Goal: Communication & Community: Answer question/provide support

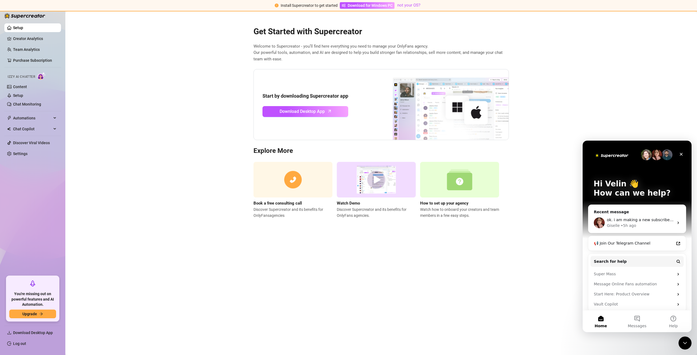
click at [525, 213] on main "Get Started with Supercreator Welcome to Supercreator - you’ll find here everyt…" at bounding box center [381, 183] width 632 height 344
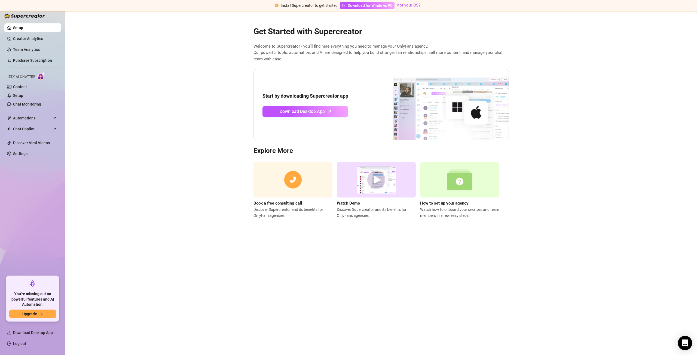
click at [689, 341] on div "Open Intercom Messenger" at bounding box center [685, 343] width 14 height 14
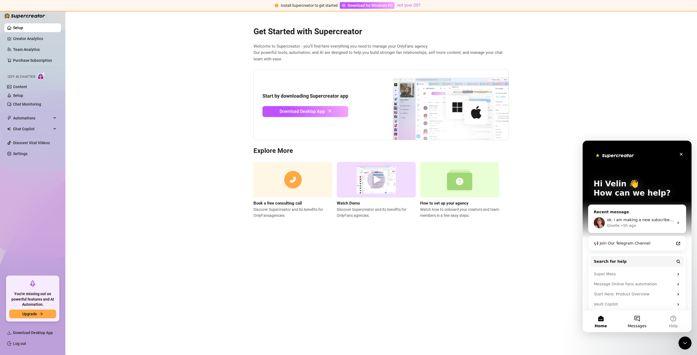
click at [635, 323] on button "Messages" at bounding box center [637, 322] width 36 height 22
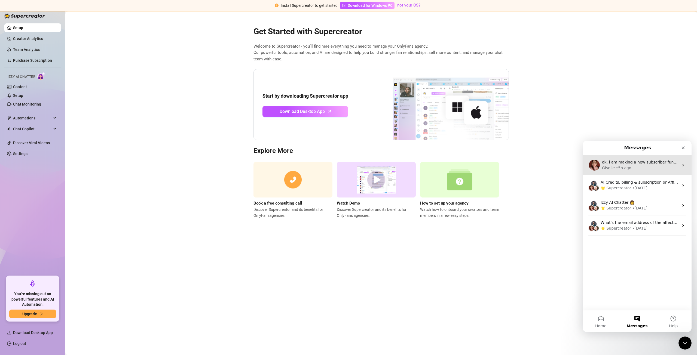
click at [627, 172] on div "ok. i am making a new subscriber funnel. using the message flow. just for start…" at bounding box center [637, 165] width 109 height 20
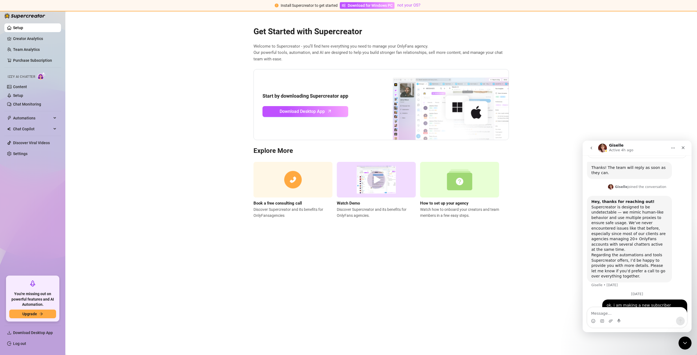
scroll to position [221, 0]
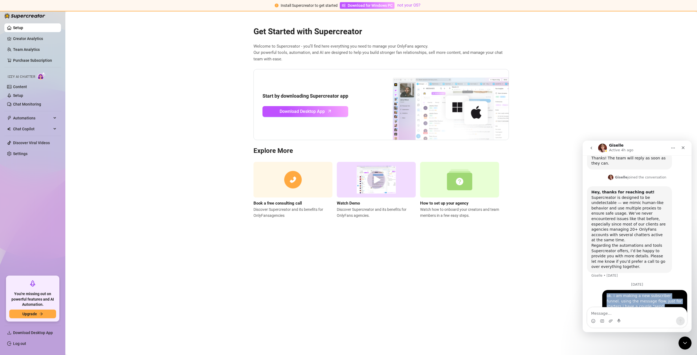
drag, startPoint x: 639, startPoint y: 297, endPoint x: 606, endPoint y: 266, distance: 46.1
click at [603, 290] on div "ok. i am making a new subscriber funnel. using the message flow. just for start…" at bounding box center [645, 314] width 85 height 49
copy div "ok. i am making a new subscriber funnel. using the message flow. just for start…"
paste textarea "ok. i am making a new subscriber funnel. using the message flow. just for start…"
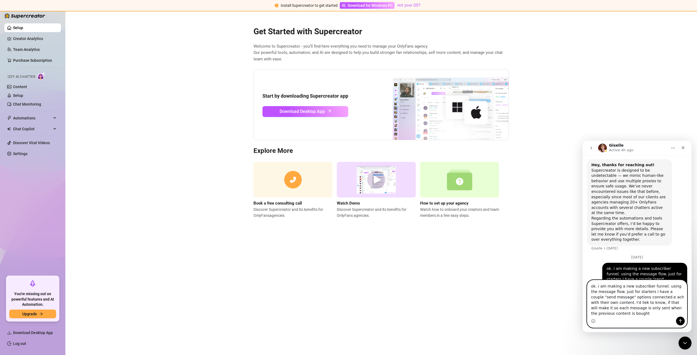
type textarea "ok. i am making a new subscriber funnel. using the message flow. just for start…"
click at [678, 323] on button "Send a message…" at bounding box center [680, 321] width 9 height 9
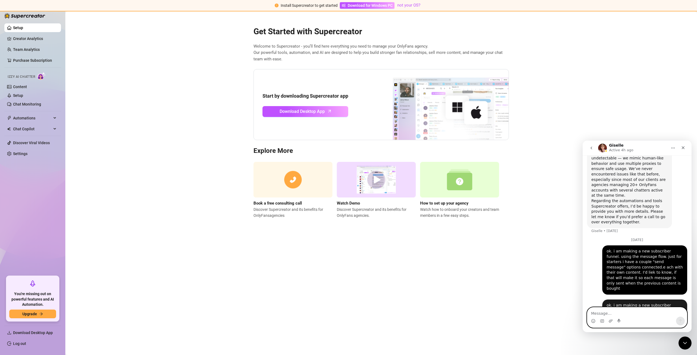
scroll to position [270, 0]
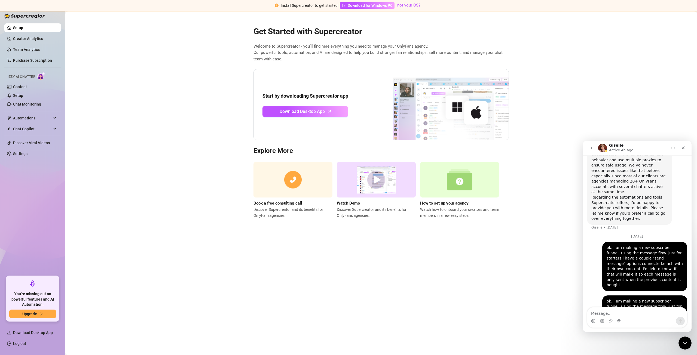
click at [592, 151] on button "go back" at bounding box center [591, 148] width 10 height 10
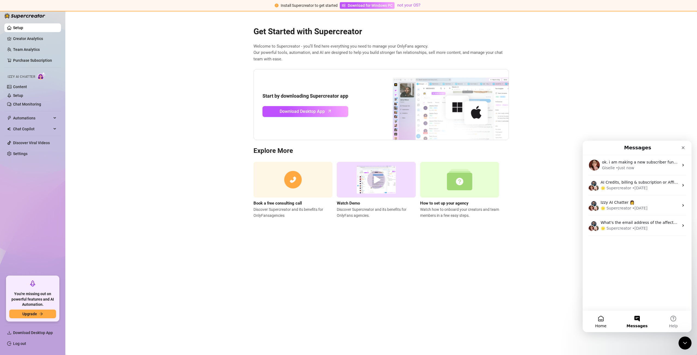
click at [605, 322] on button "Home" at bounding box center [601, 322] width 36 height 22
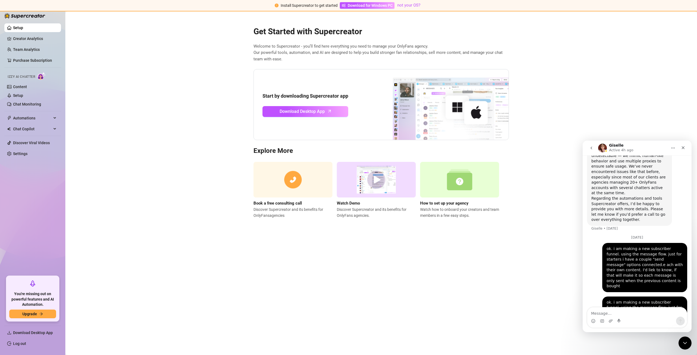
scroll to position [270, 0]
click at [590, 147] on icon "go back" at bounding box center [591, 148] width 4 height 4
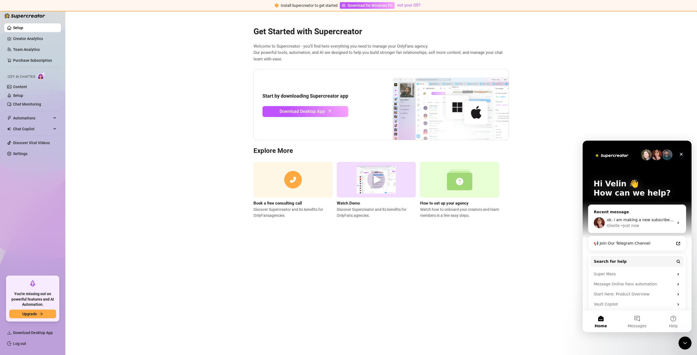
click at [679, 155] on icon "Close" at bounding box center [681, 154] width 4 height 4
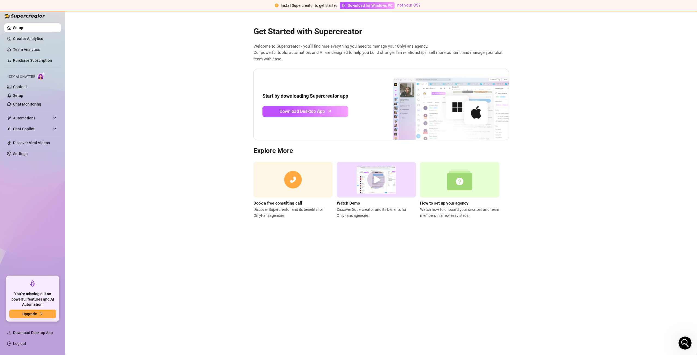
click at [590, 180] on main "Get Started with Supercreator Welcome to Supercreator - you’ll find here everyt…" at bounding box center [381, 183] width 632 height 344
click at [683, 344] on icon "Open Intercom Messenger" at bounding box center [685, 343] width 6 height 7
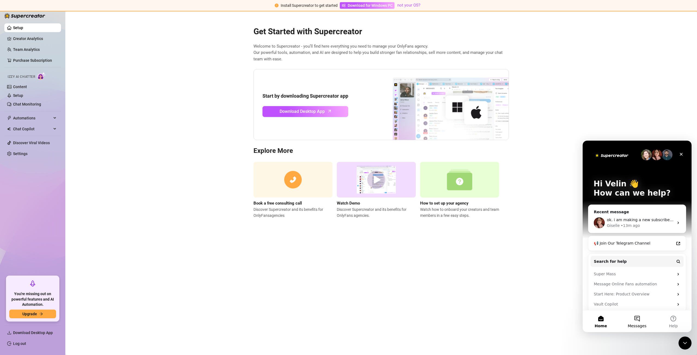
click at [637, 321] on button "Messages" at bounding box center [637, 322] width 36 height 22
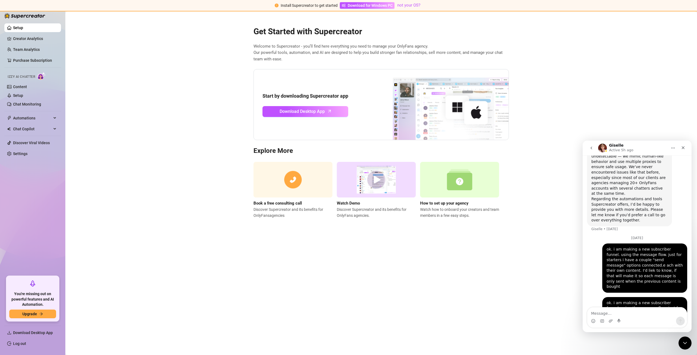
scroll to position [270, 0]
click at [590, 149] on icon "go back" at bounding box center [591, 148] width 4 height 4
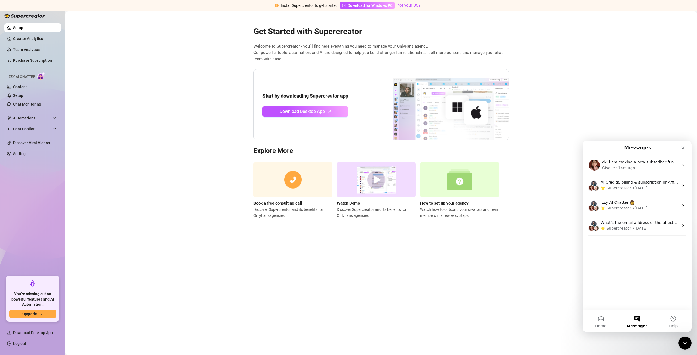
scroll to position [0, 0]
click at [681, 147] on icon "Close" at bounding box center [683, 148] width 4 height 4
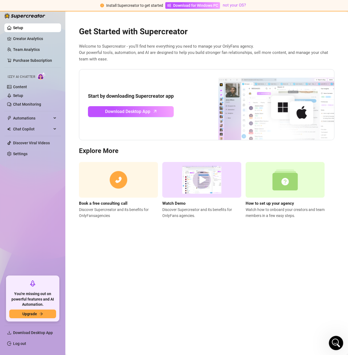
click at [331, 342] on icon "Open Intercom Messenger" at bounding box center [335, 342] width 9 height 9
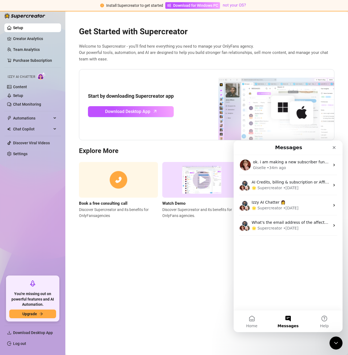
click at [306, 152] on div "Intercom messenger" at bounding box center [321, 148] width 35 height 10
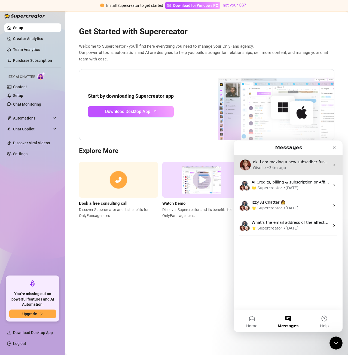
click at [304, 158] on div "ok. i am making a new subscriber funnel. using the message flow. just for start…" at bounding box center [288, 165] width 109 height 20
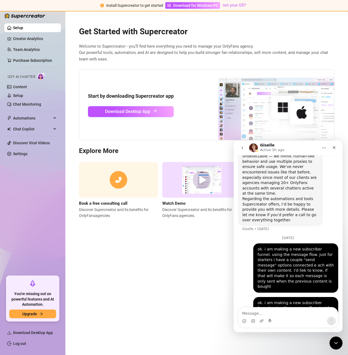
scroll to position [270, 0]
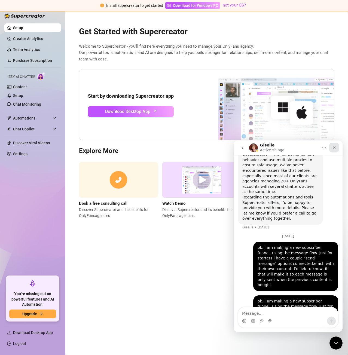
drag, startPoint x: 331, startPoint y: 147, endPoint x: 565, endPoint y: 288, distance: 273.3
click at [331, 147] on div "Close" at bounding box center [334, 148] width 10 height 10
